Goal: Information Seeking & Learning: Find specific fact

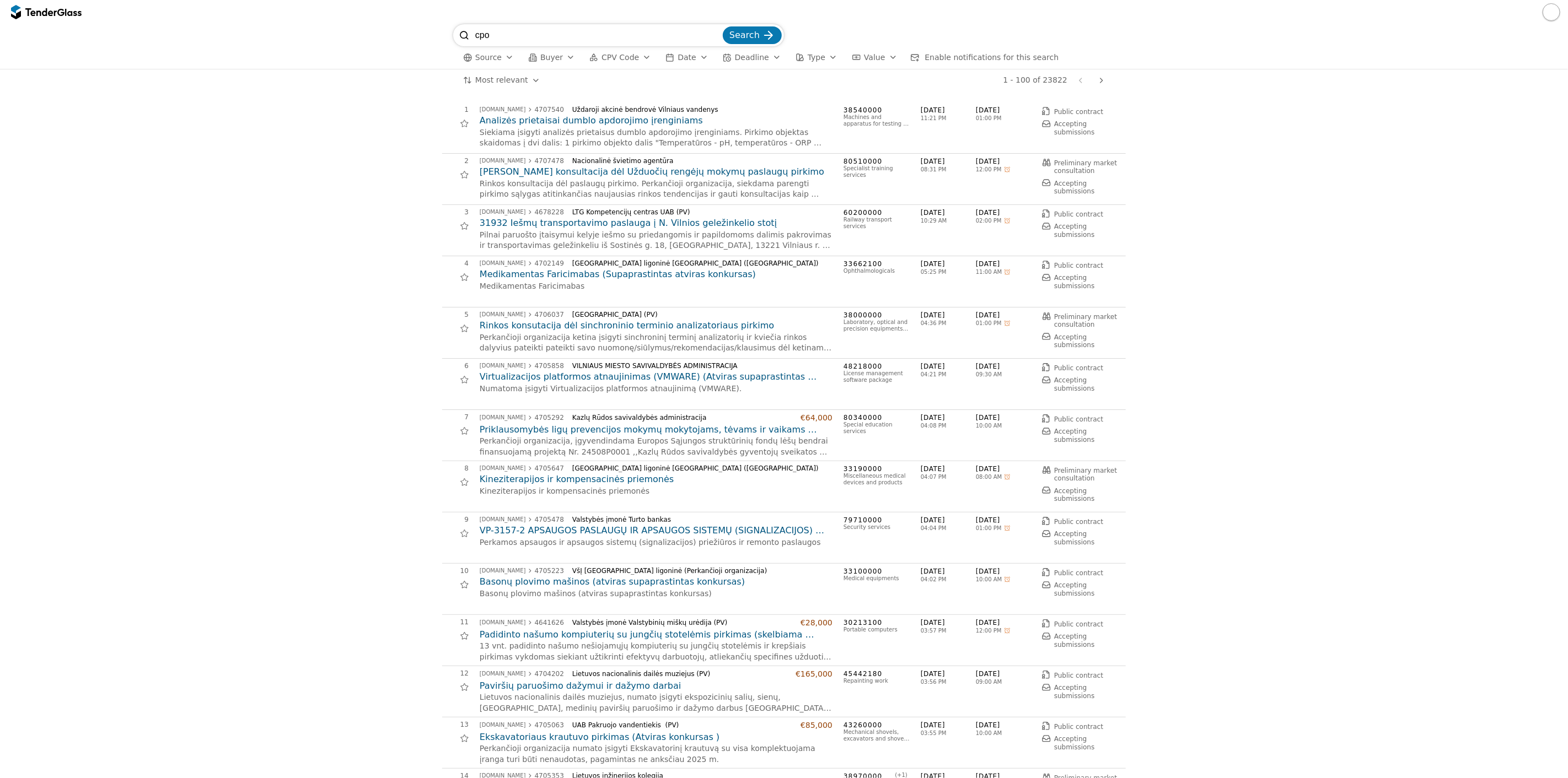
type input "cpo"
click at [723, 27] on button "Search" at bounding box center [751, 35] width 59 height 17
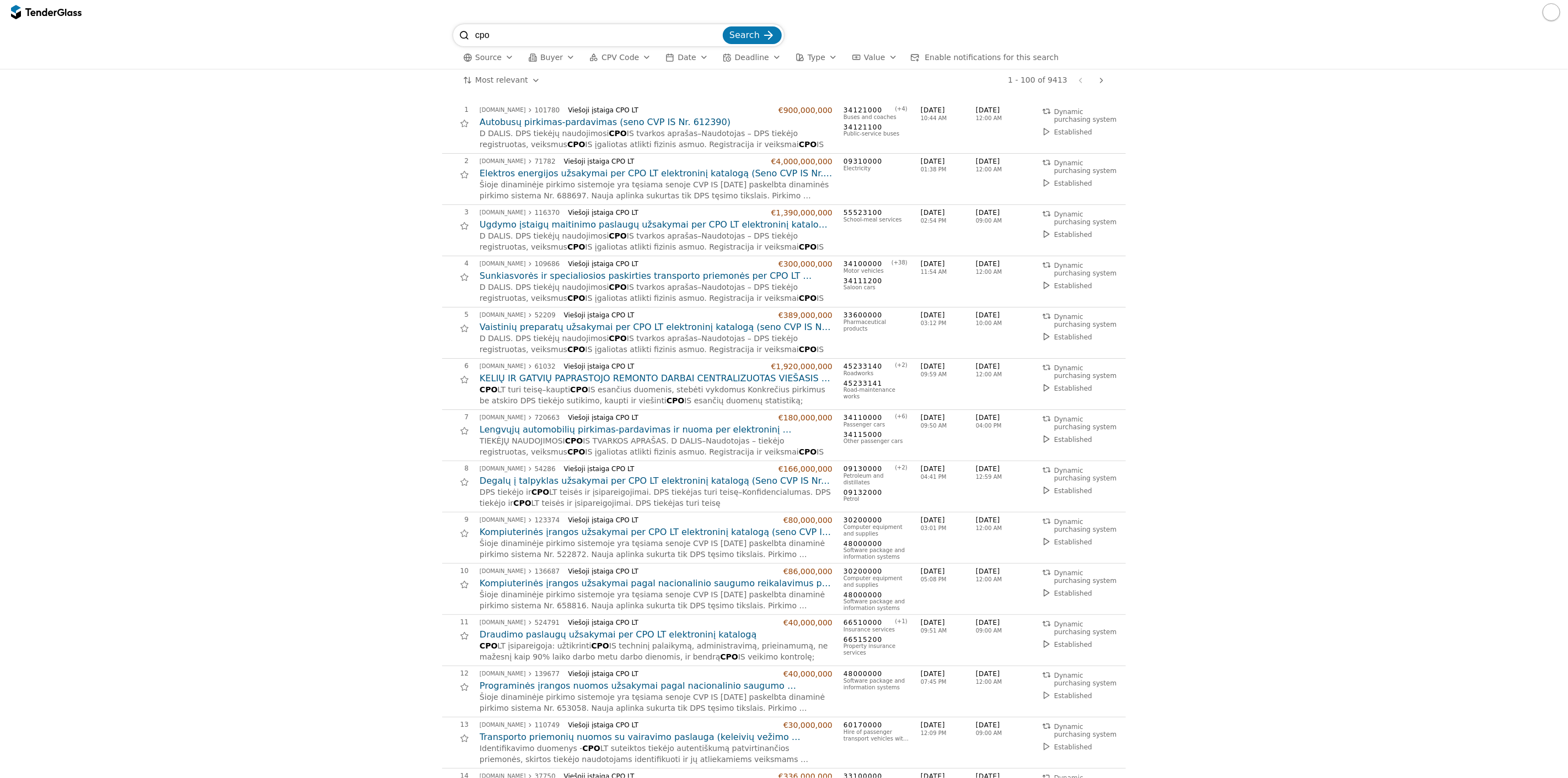
click at [521, 43] on input "cpo" at bounding box center [598, 35] width 246 height 22
type input "nav"
click at [723, 27] on button "Search" at bounding box center [751, 35] width 59 height 17
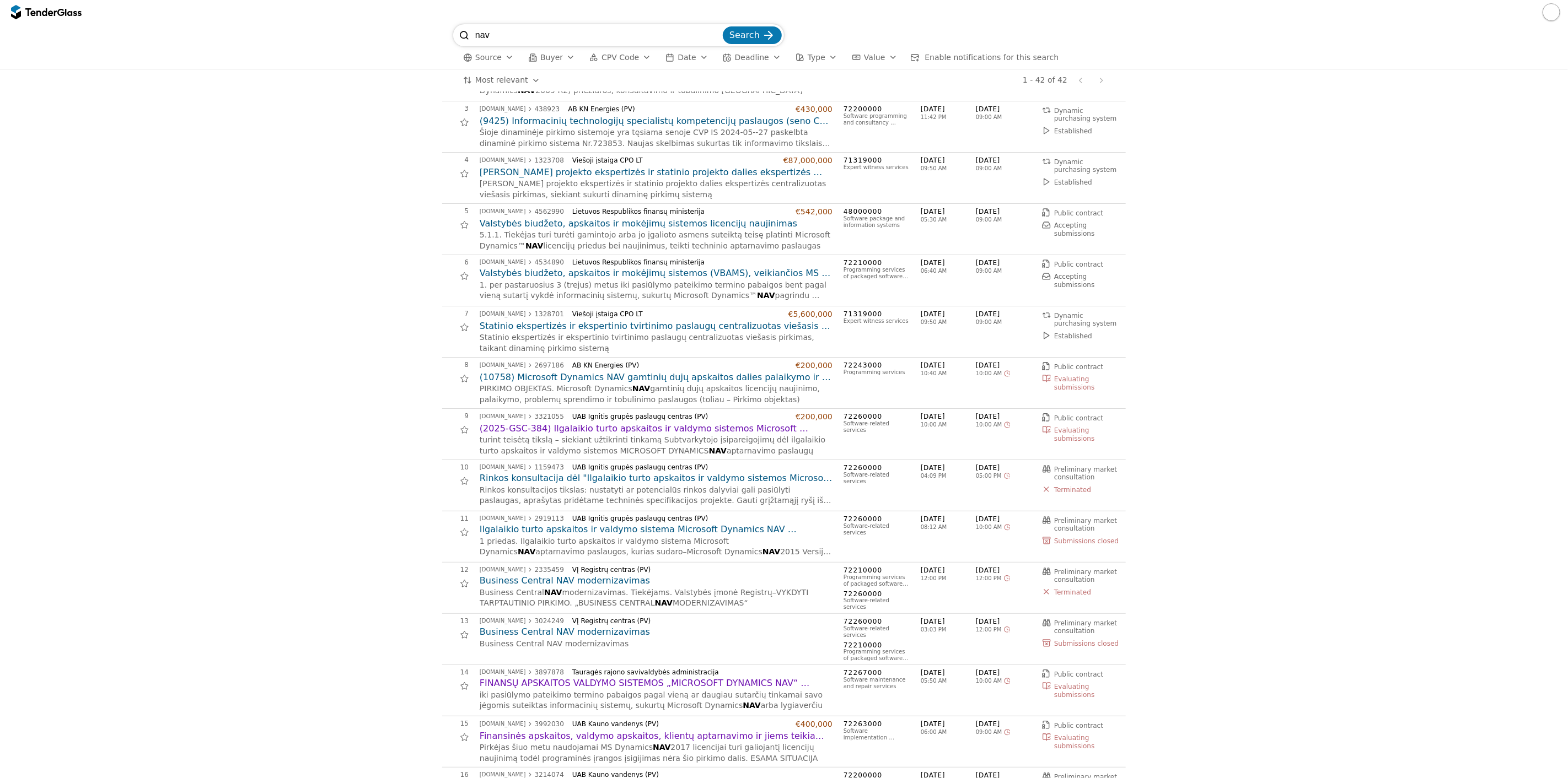
scroll to position [105, 0]
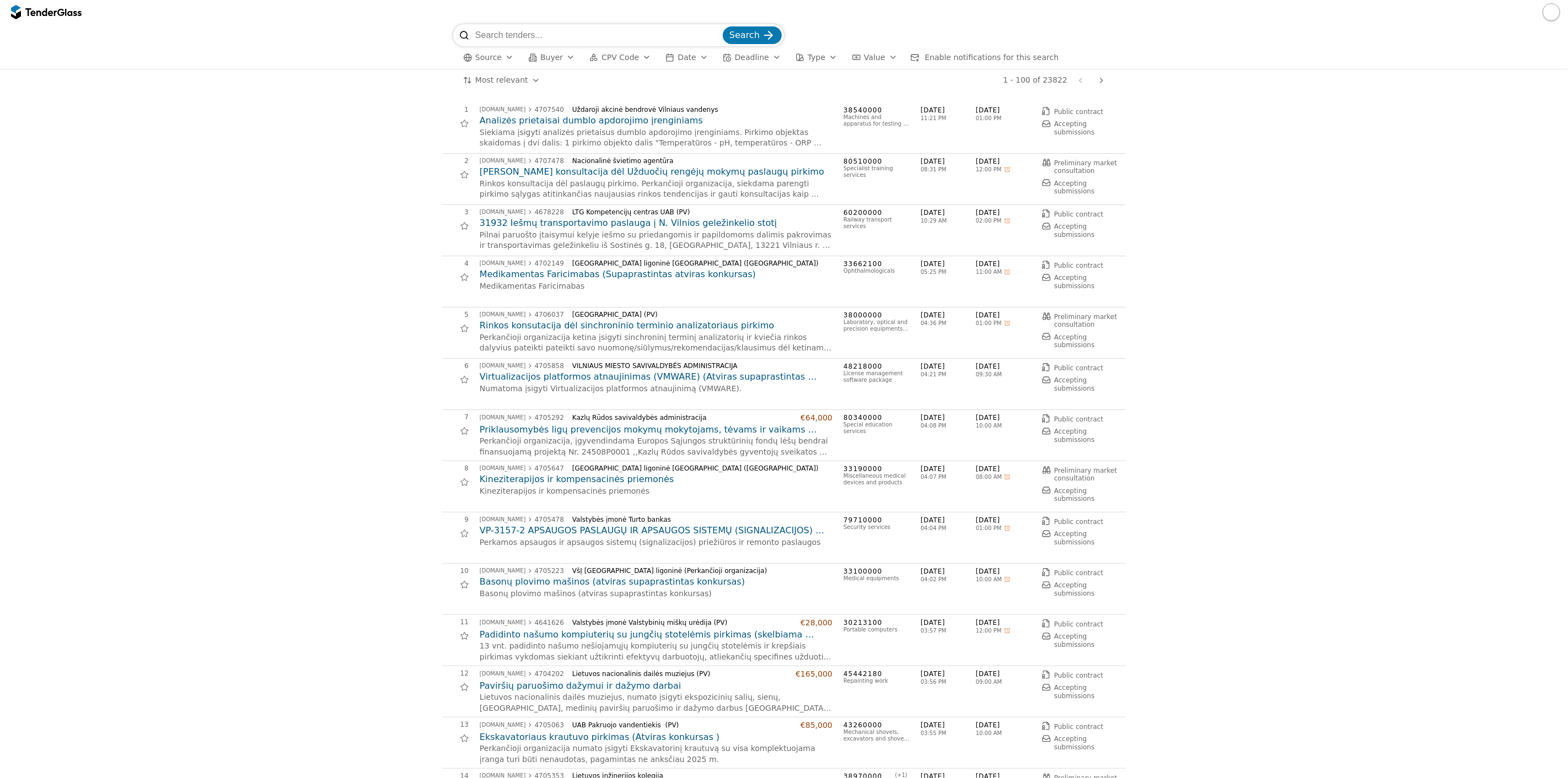
click at [495, 59] on span "Source" at bounding box center [488, 57] width 27 height 9
click at [553, 154] on div "Poland" at bounding box center [567, 159] width 94 height 10
click at [604, 218] on span "Apply" at bounding box center [606, 215] width 22 height 9
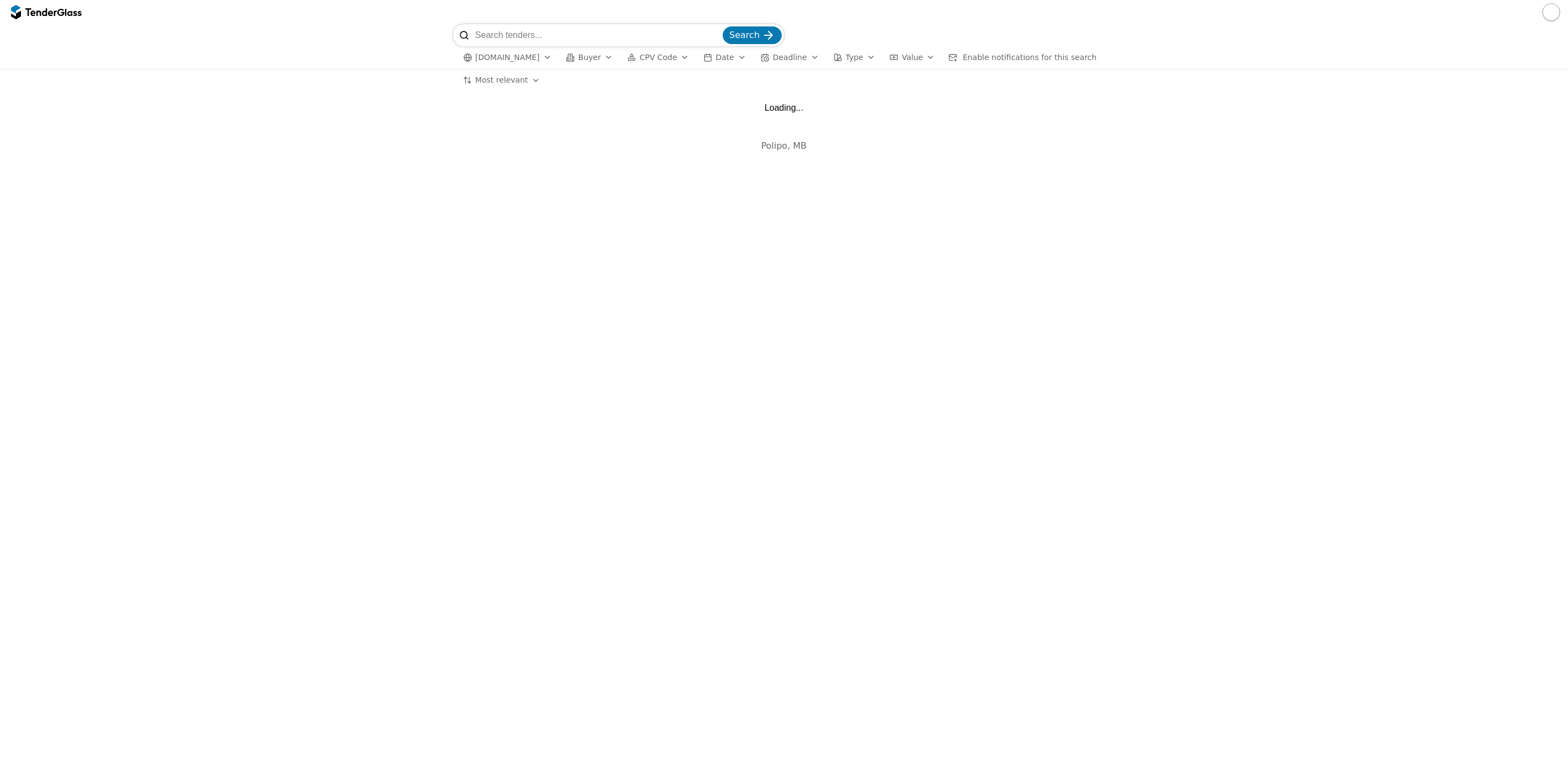
click at [607, 32] on input "search" at bounding box center [598, 35] width 246 height 22
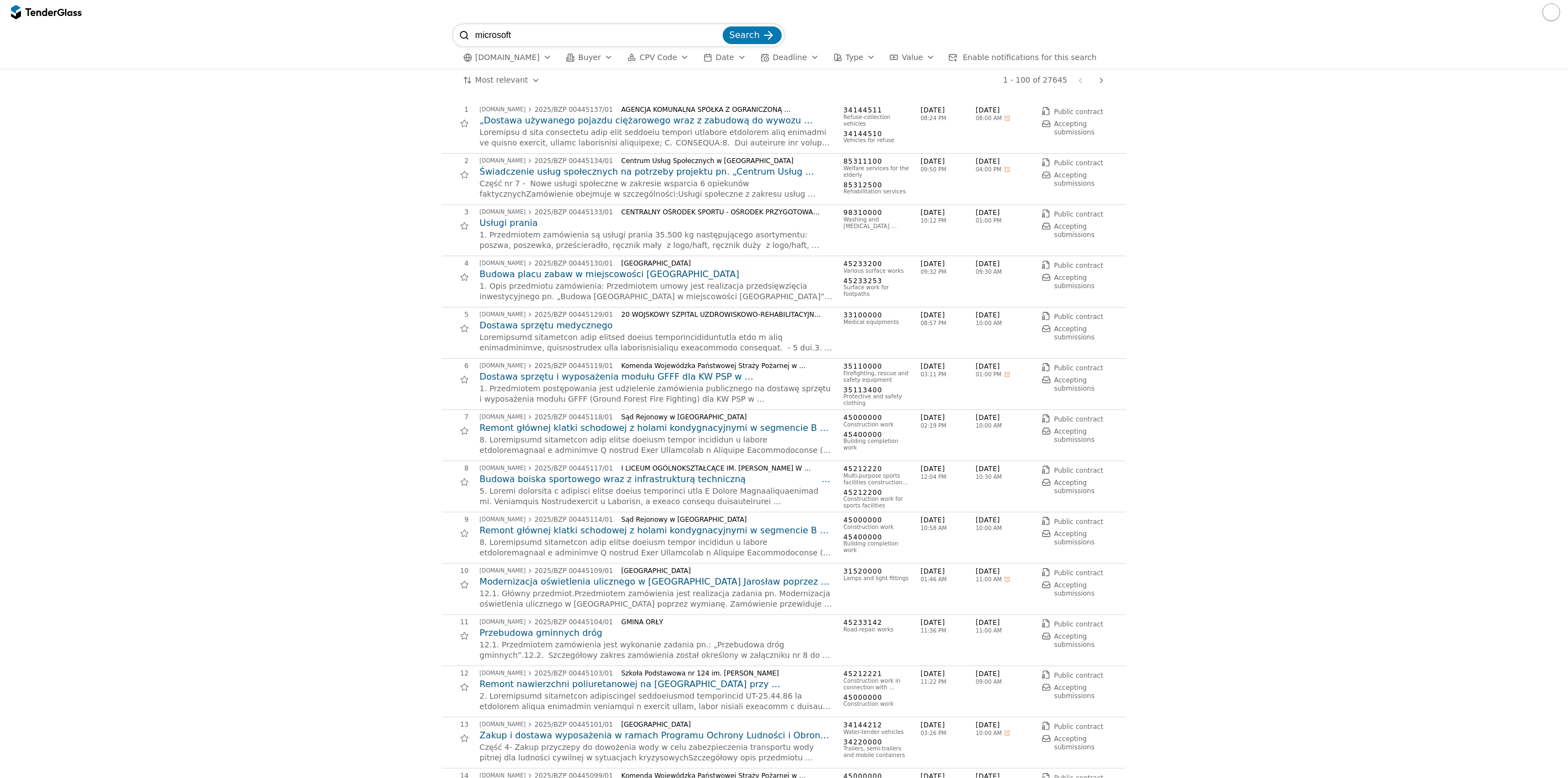
type input "microsoft"
click at [723, 27] on button "Search" at bounding box center [751, 35] width 59 height 17
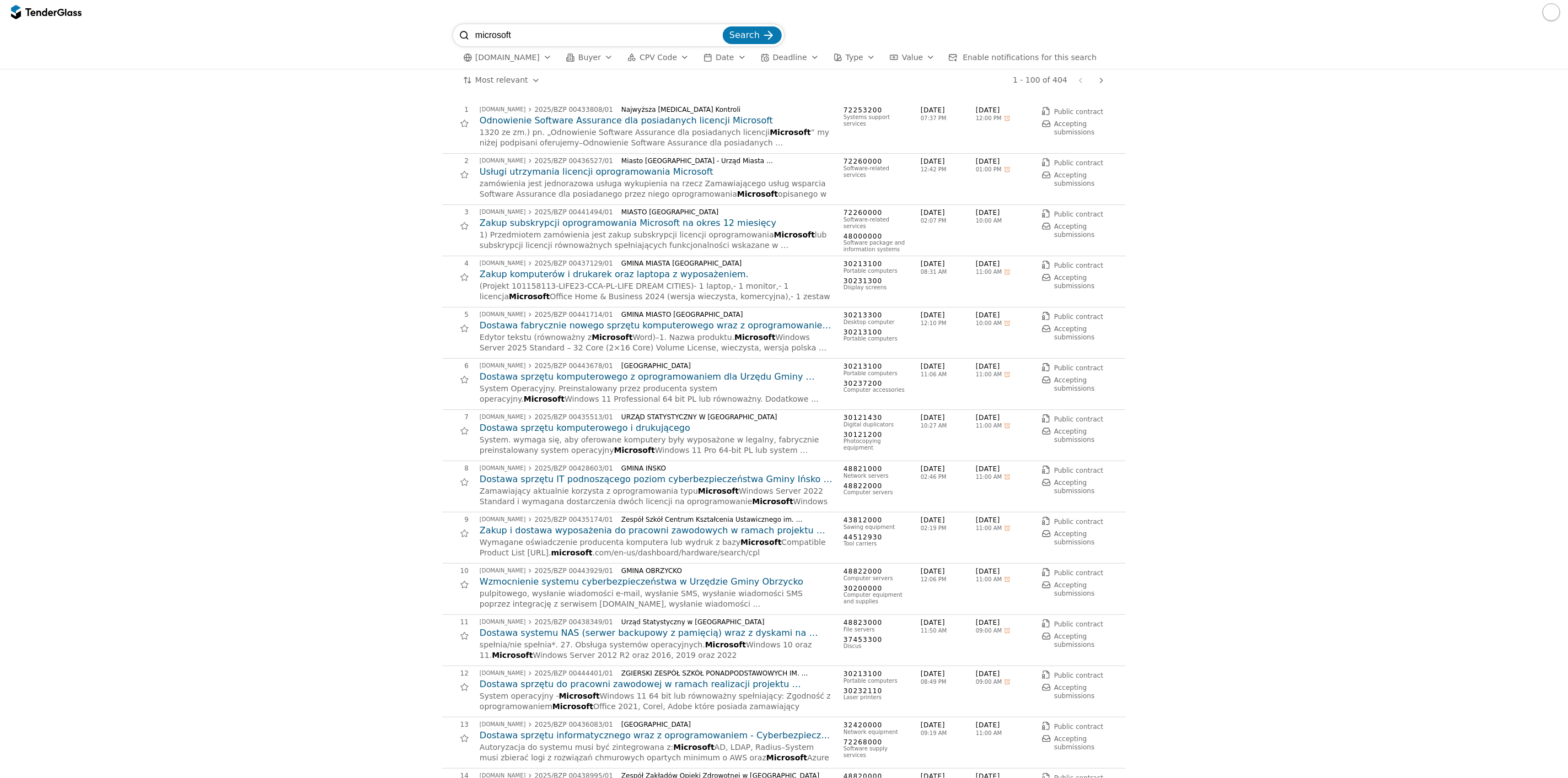
click at [542, 35] on input "microsoft" at bounding box center [598, 35] width 246 height 22
type input "dynamics 365"
click at [723, 27] on button "Search" at bounding box center [751, 35] width 59 height 17
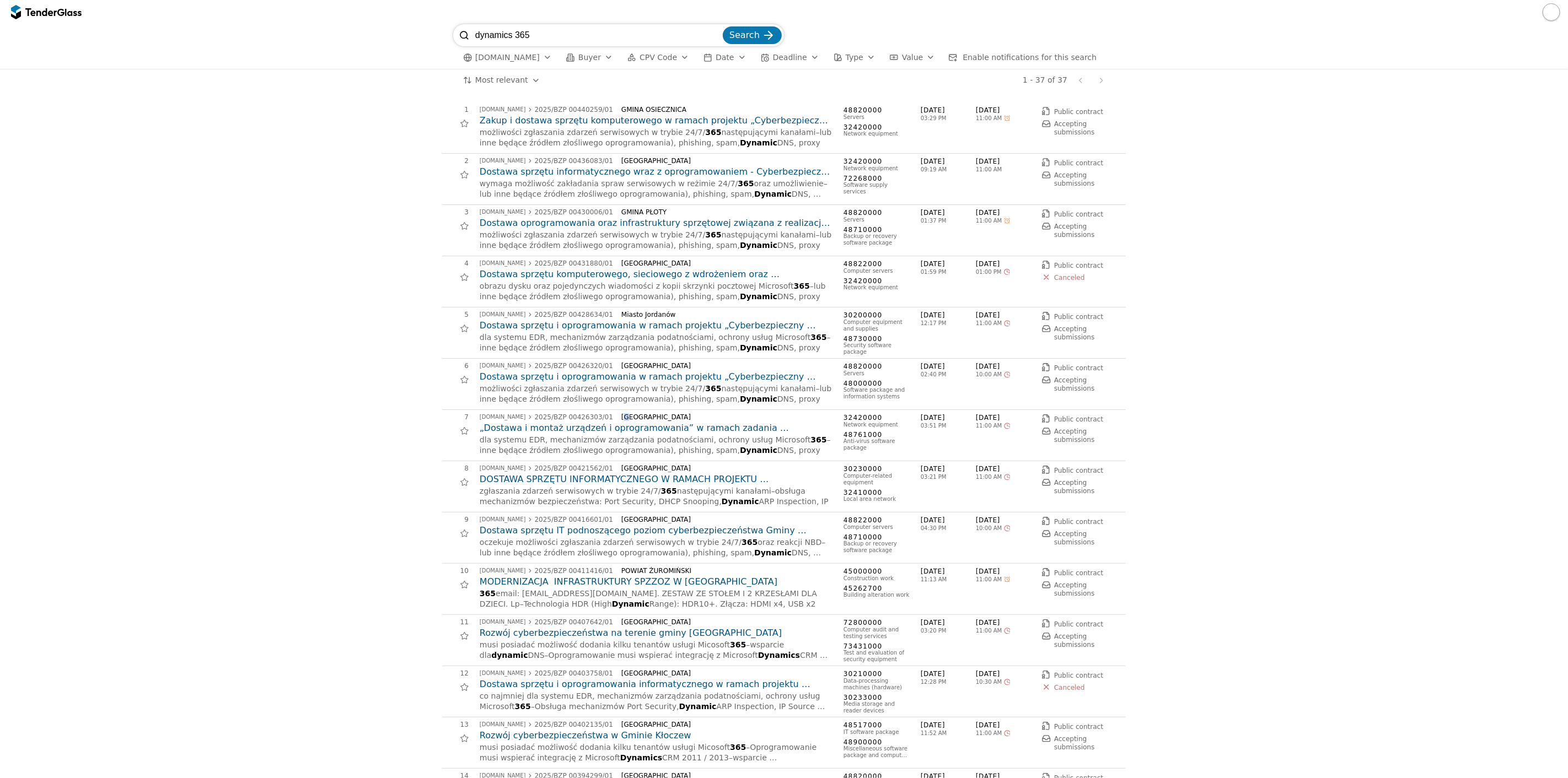
drag, startPoint x: 611, startPoint y: 415, endPoint x: 619, endPoint y: 415, distance: 8.0
click at [622, 415] on div "GMINA SŁAWATYCZE" at bounding box center [723, 417] width 202 height 8
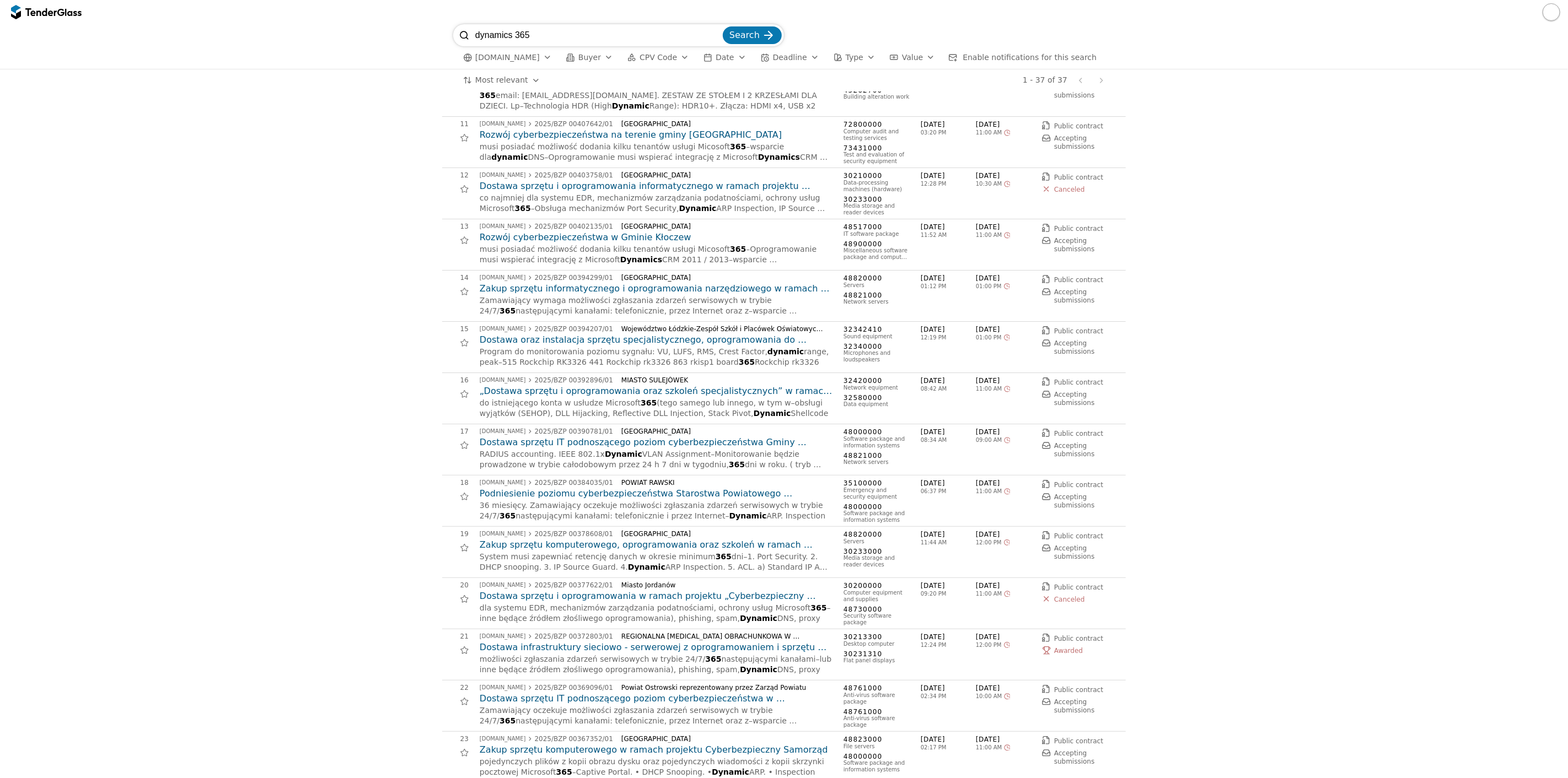
scroll to position [559, 0]
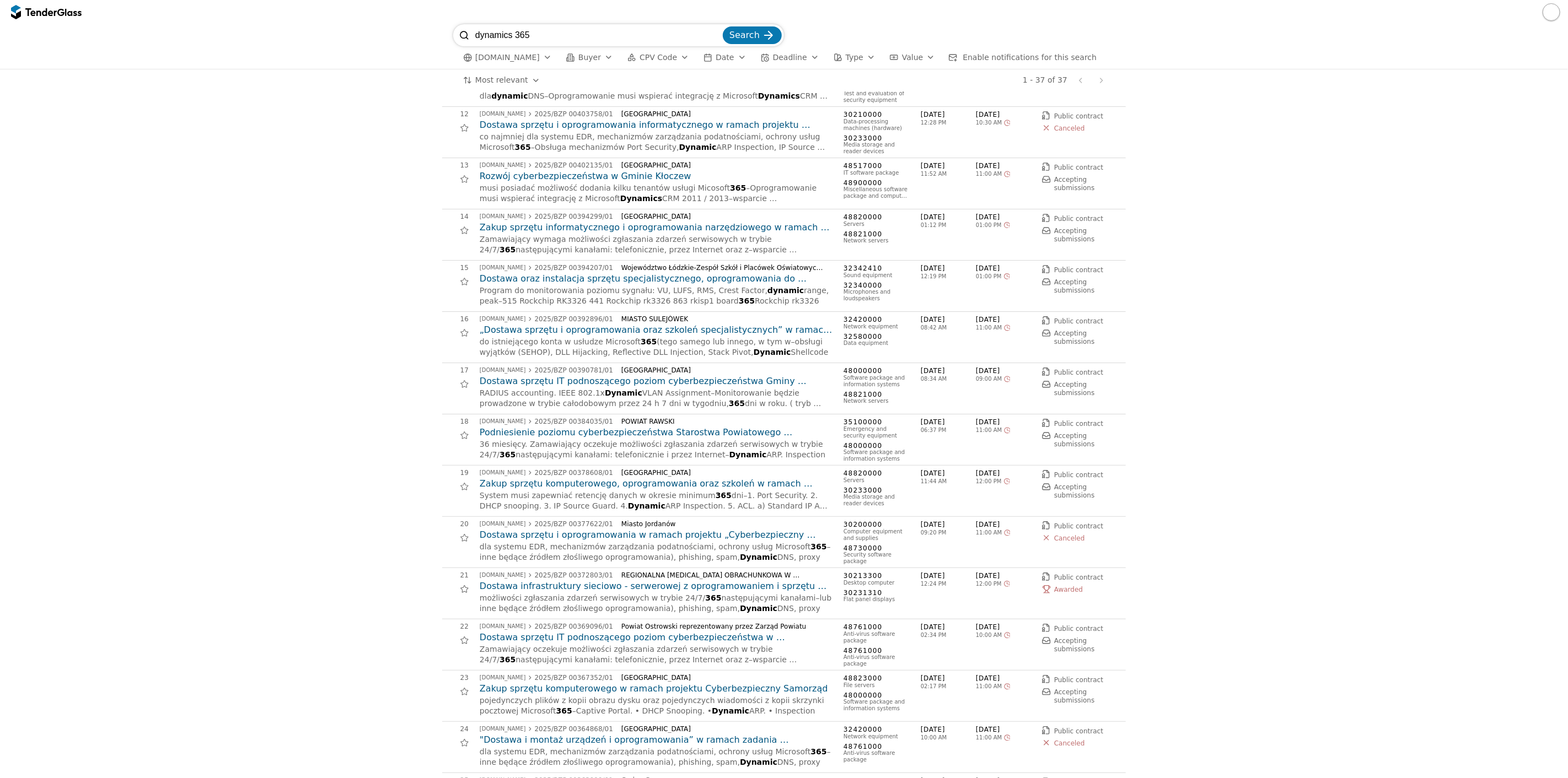
click at [522, 27] on input "dynamics 365" at bounding box center [598, 35] width 246 height 22
click at [524, 29] on input "ifrs" at bounding box center [598, 35] width 246 height 22
type input "ifrs 16"
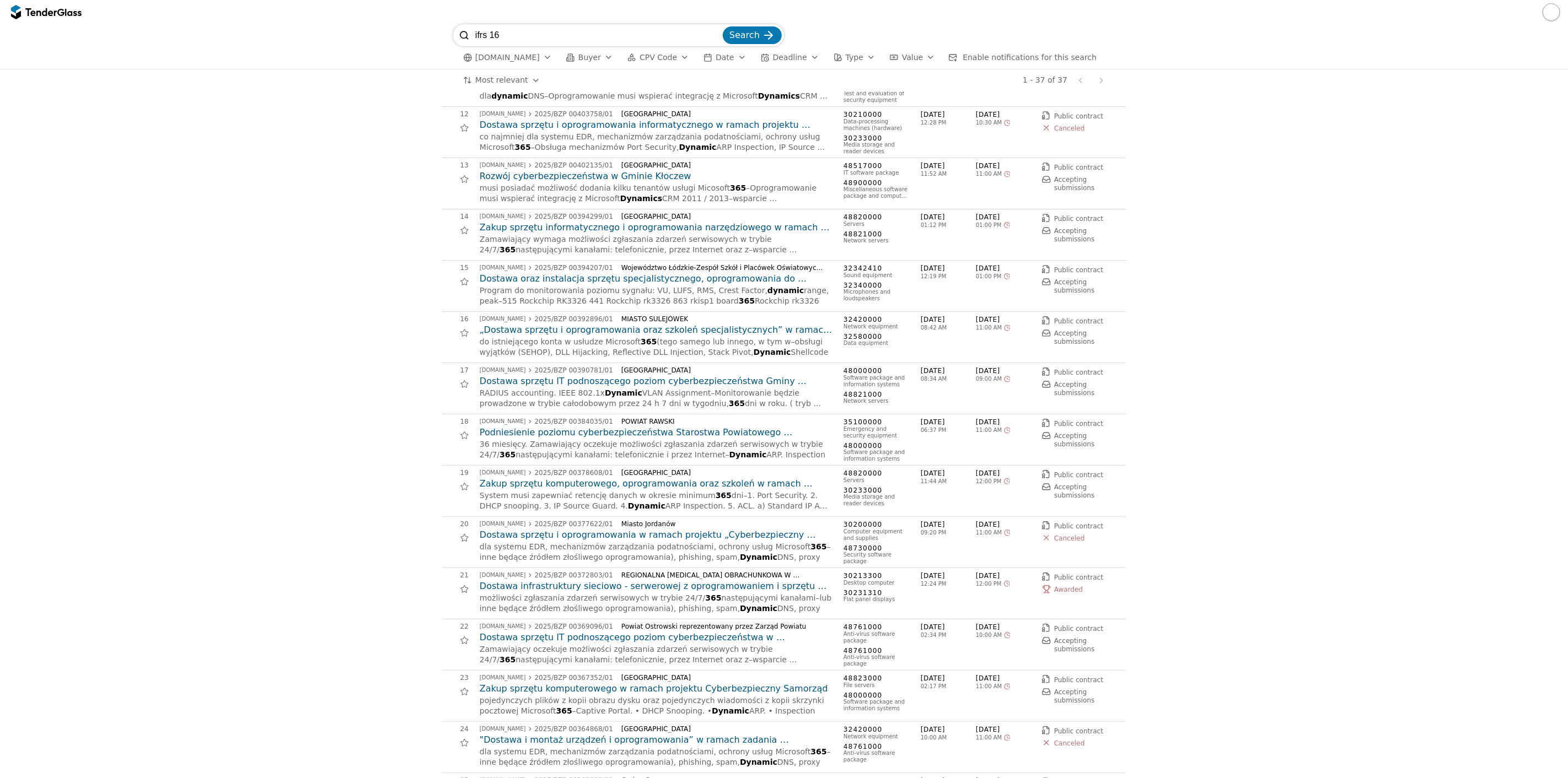
click at [723, 27] on button "Search" at bounding box center [751, 35] width 59 height 17
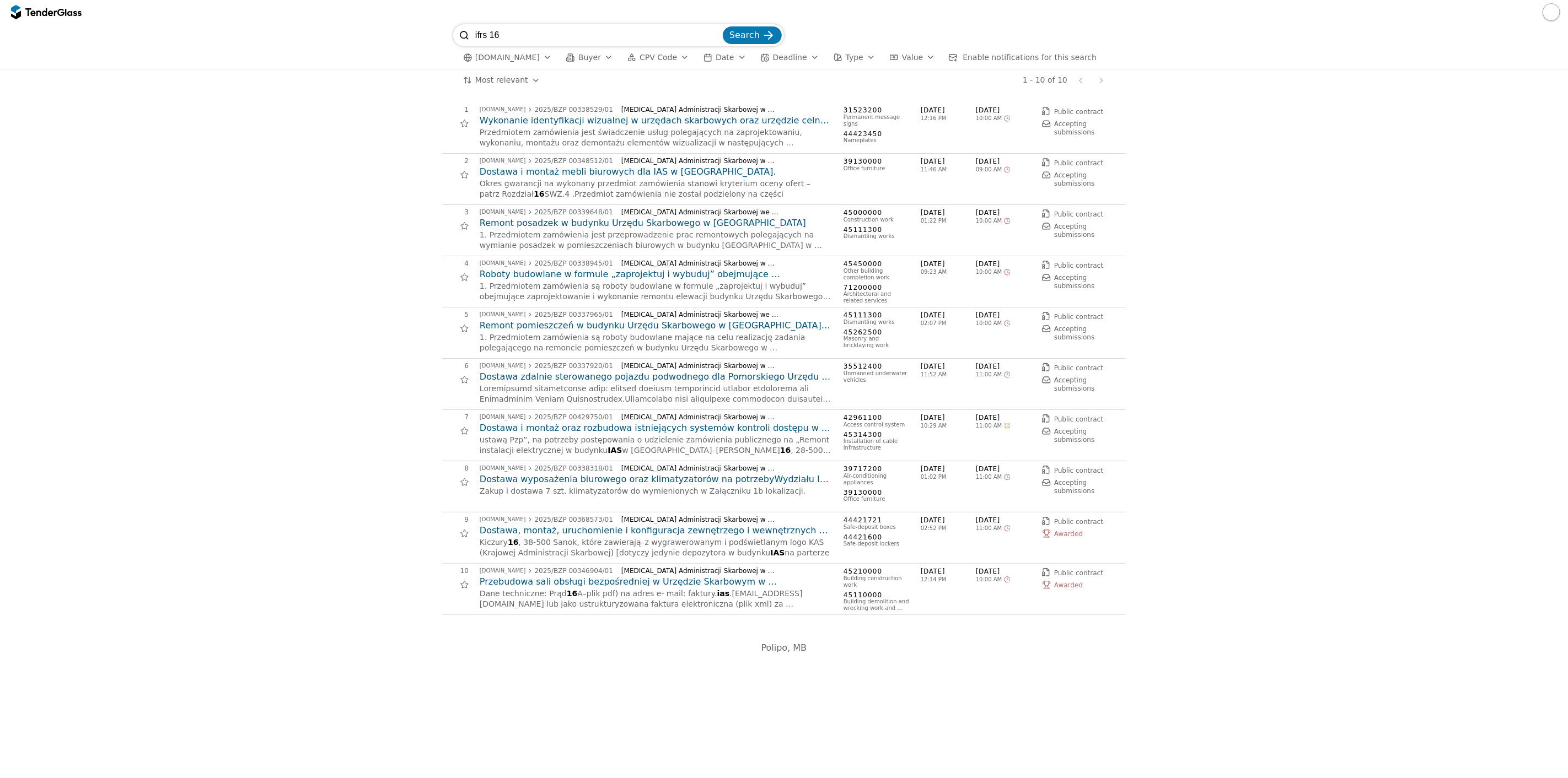
click at [478, 43] on input "ifrs 16" at bounding box center [598, 35] width 246 height 22
type input "MSSF 16"
click at [723, 27] on button "Search" at bounding box center [751, 35] width 59 height 17
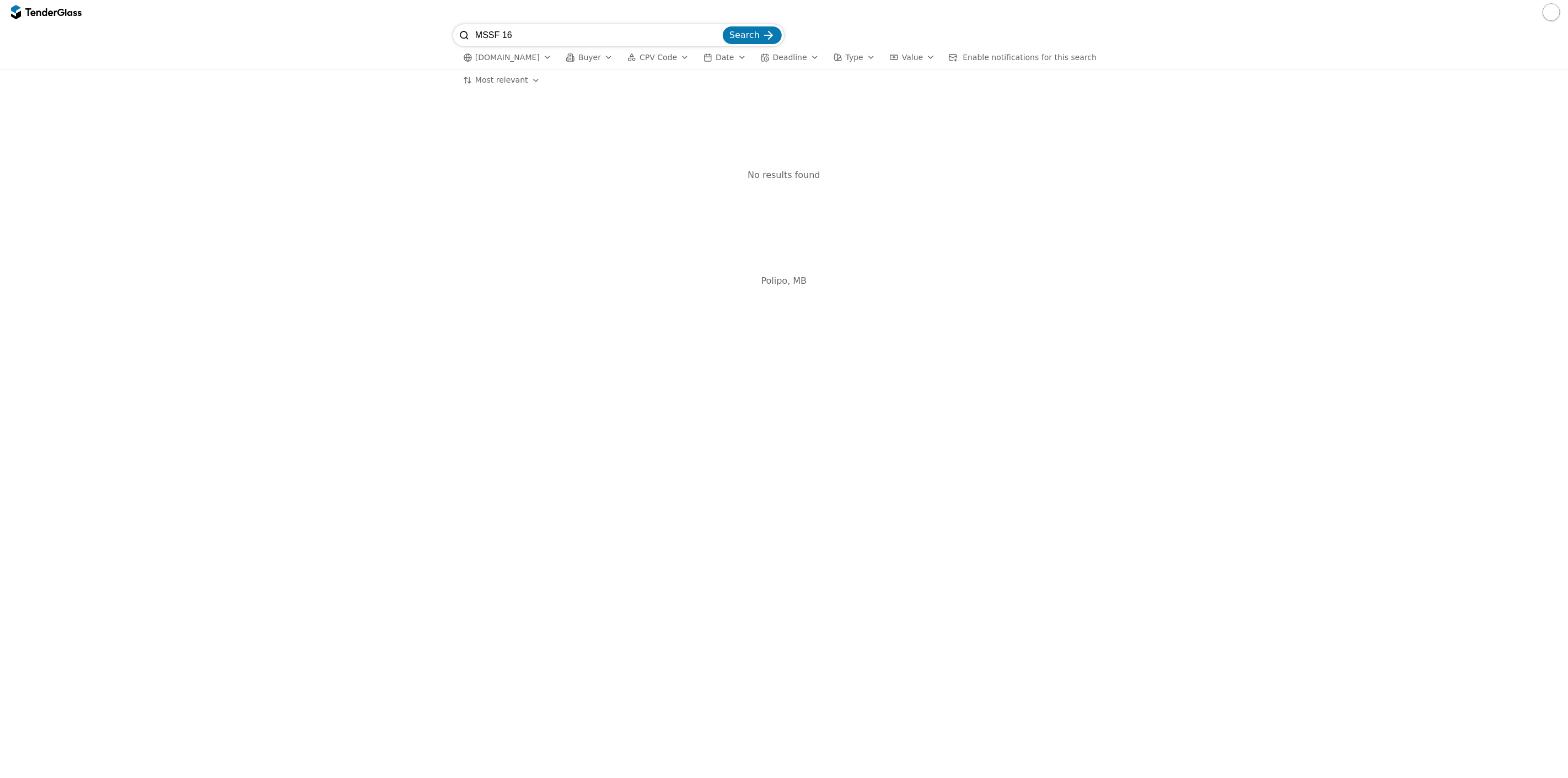
click at [501, 32] on input "MSSF 16" at bounding box center [598, 35] width 246 height 22
type input "MSSF16"
click at [723, 27] on button "Search" at bounding box center [751, 35] width 59 height 17
click at [746, 38] on span "Search" at bounding box center [745, 35] width 31 height 11
click at [328, 401] on div "# Opportunity Published Deadline No results found Polipo, MB" at bounding box center [784, 435] width 1568 height 687
